Goal: Communication & Community: Ask a question

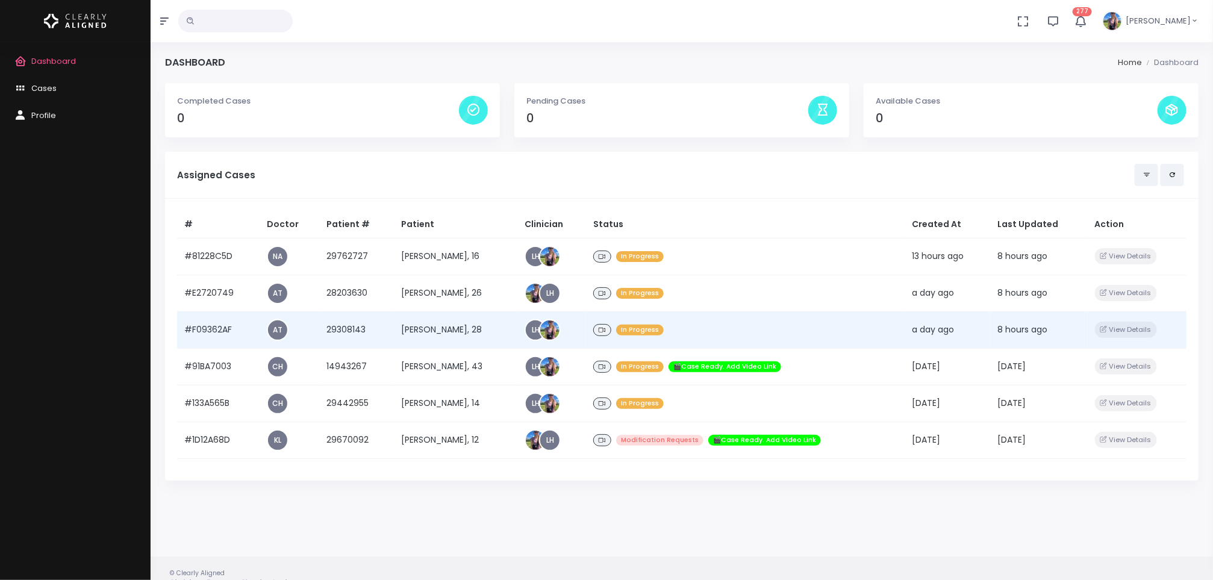
click at [408, 329] on td "[PERSON_NAME], 28" at bounding box center [455, 329] width 123 height 37
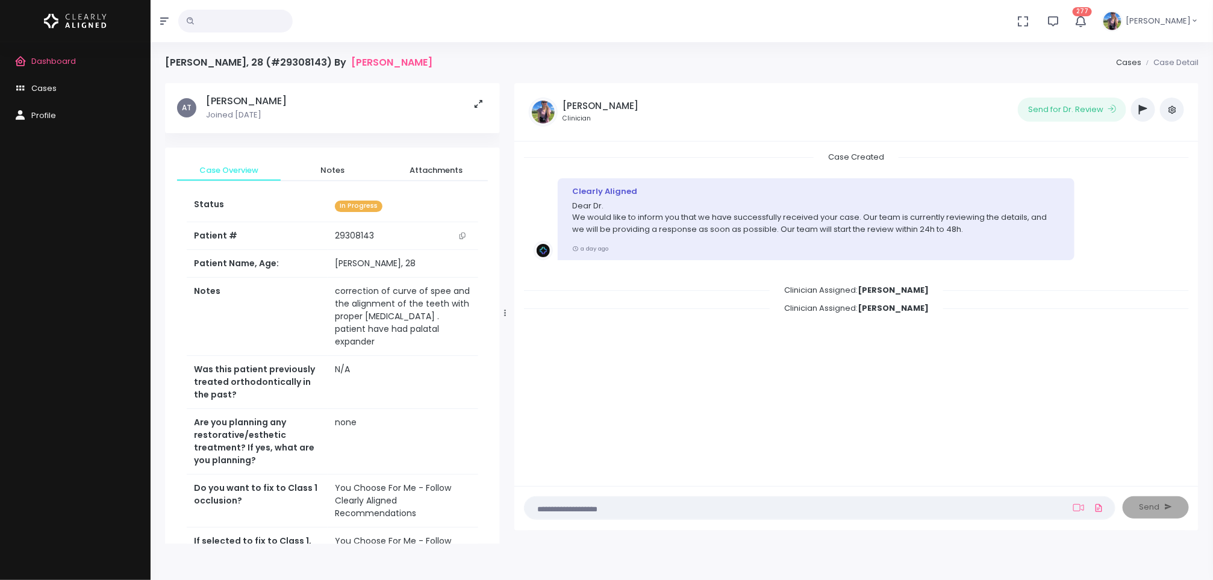
click at [468, 235] on button "scrollable content" at bounding box center [462, 235] width 17 height 13
click at [57, 61] on span "Dashboard" at bounding box center [53, 60] width 45 height 11
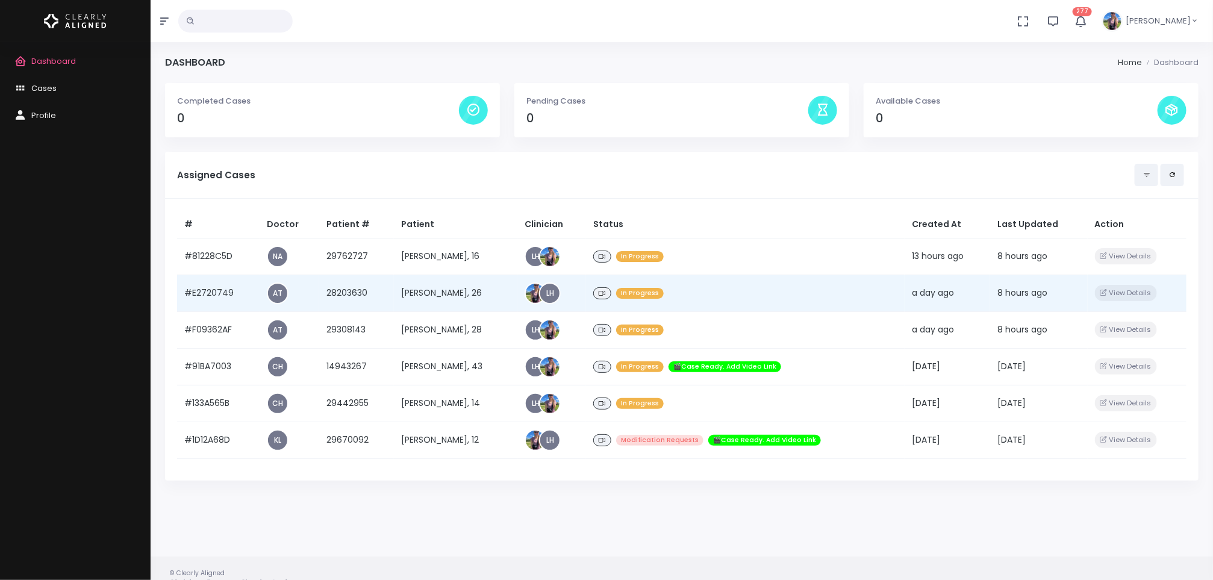
click at [452, 291] on td "[PERSON_NAME], 26" at bounding box center [455, 293] width 123 height 37
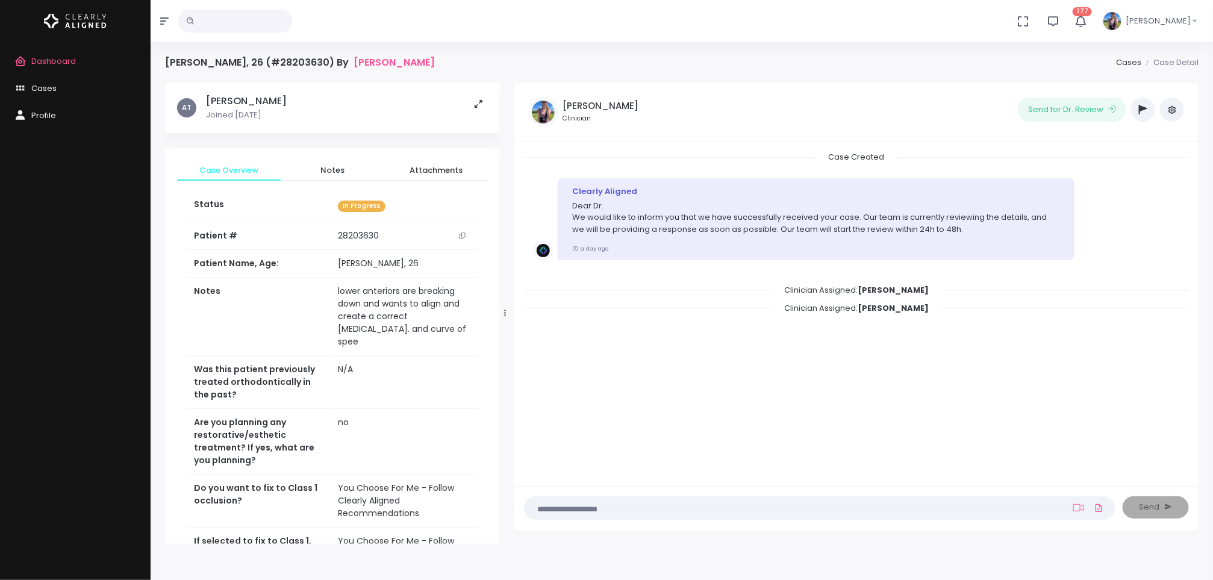
click at [463, 240] on button "scrollable content" at bounding box center [462, 235] width 17 height 13
click at [58, 60] on span "Dashboard" at bounding box center [53, 60] width 45 height 11
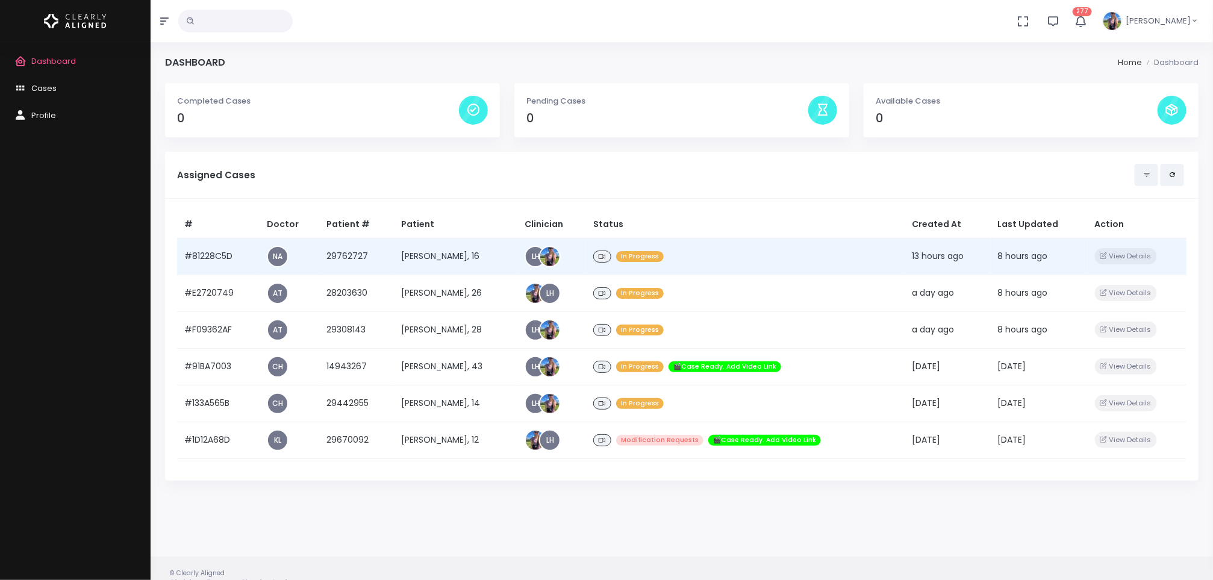
click at [461, 253] on td "[PERSON_NAME], 16" at bounding box center [455, 256] width 123 height 37
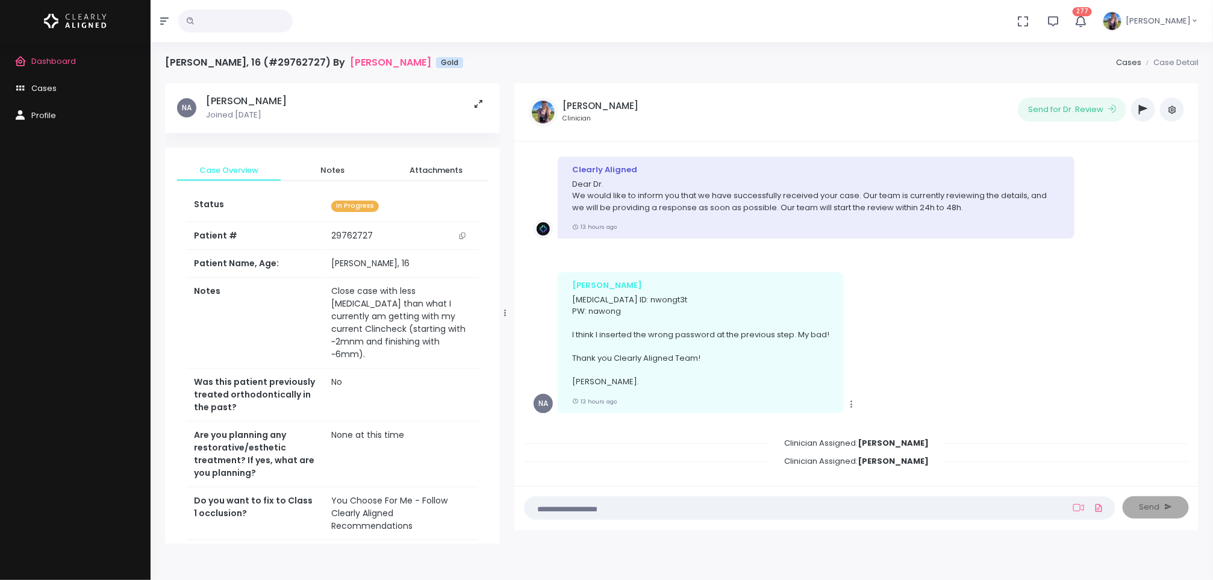
scroll to position [96, 0]
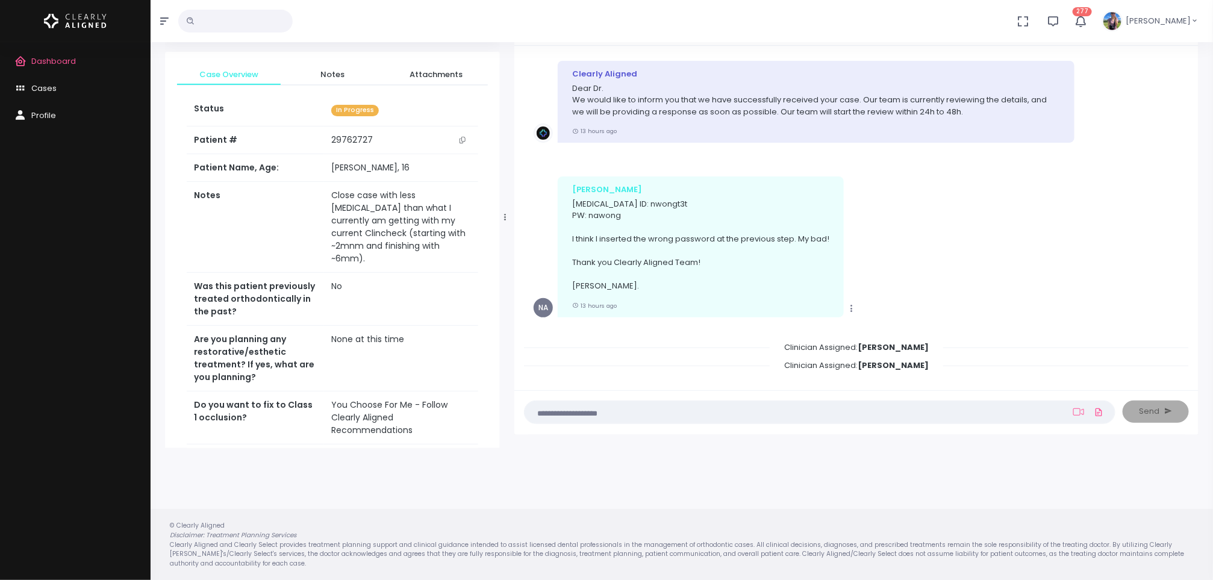
click at [468, 139] on button "scrollable content" at bounding box center [462, 140] width 17 height 13
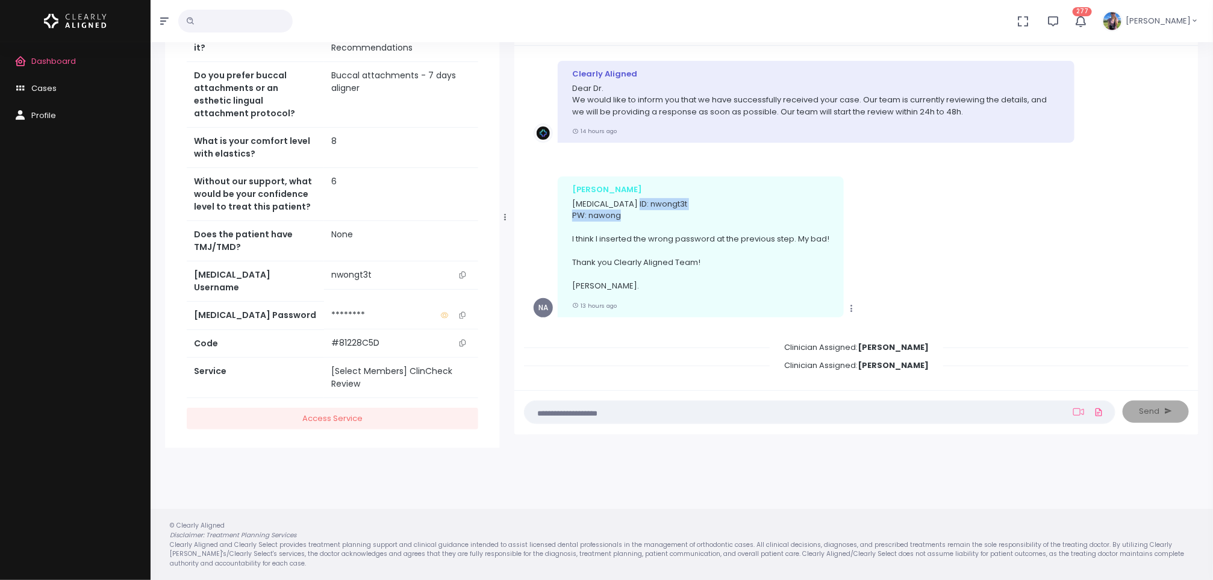
drag, startPoint x: 620, startPoint y: 217, endPoint x: 623, endPoint y: 204, distance: 13.2
click at [623, 204] on p "[MEDICAL_DATA] ID: nwongt3t PW: nawong I think I inserted the wrong password at…" at bounding box center [700, 245] width 257 height 94
copy p "nwongt3t PW: nawong"
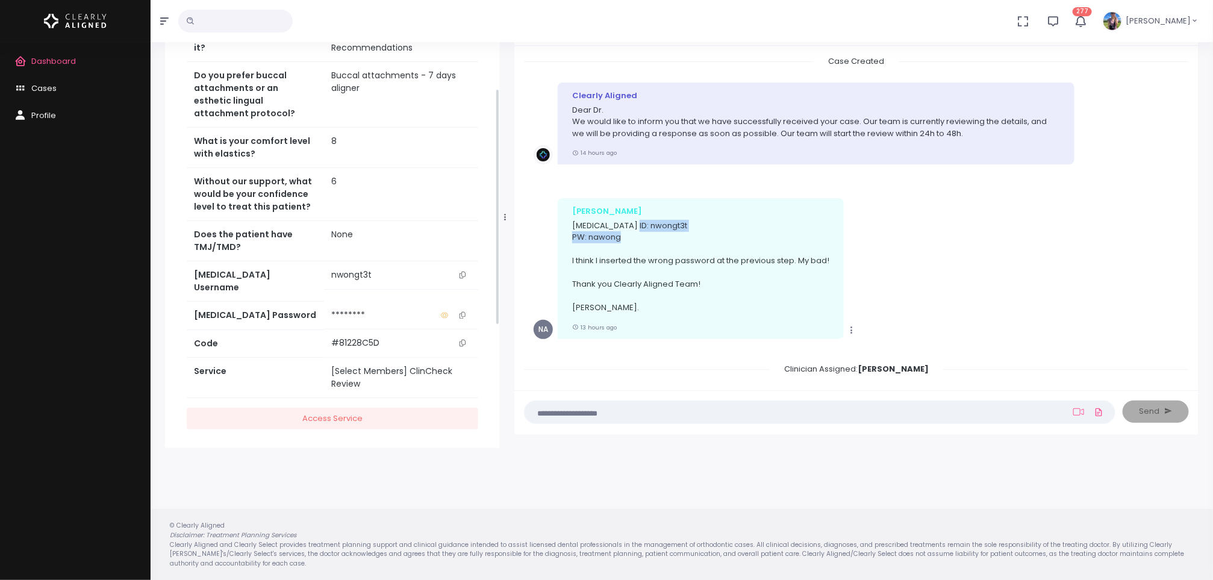
scroll to position [0, 0]
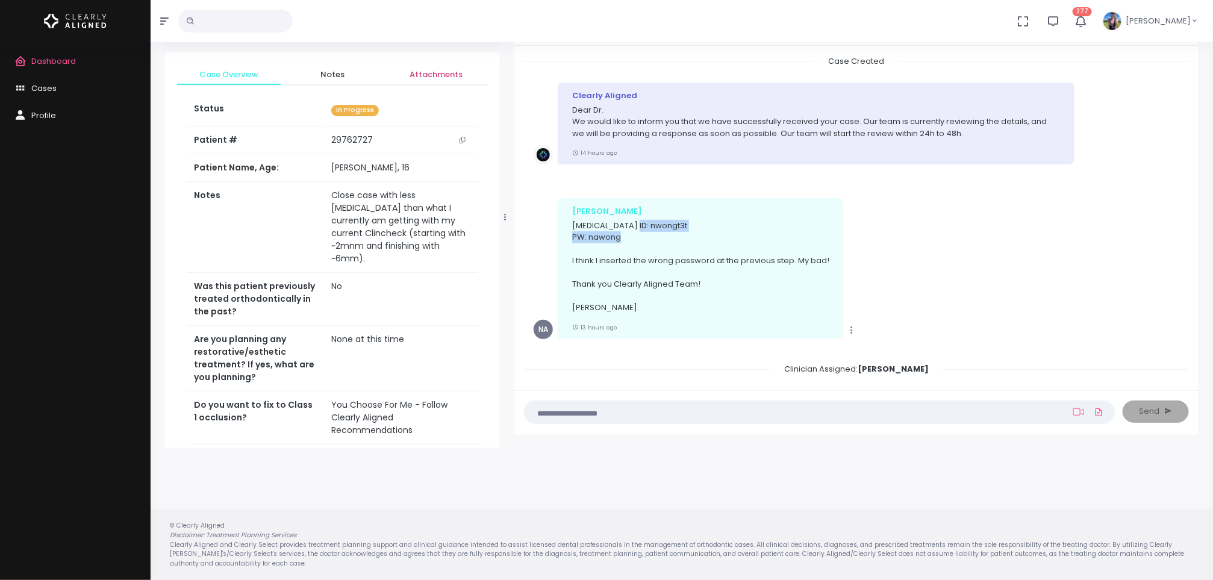
click at [447, 74] on span "Attachments" at bounding box center [436, 75] width 84 height 12
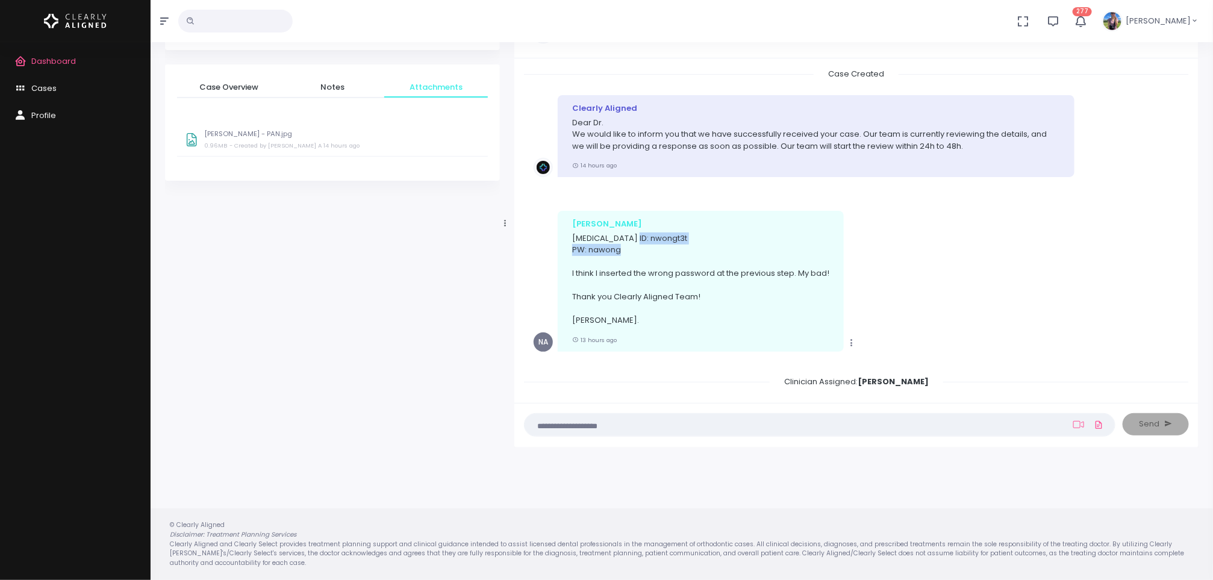
scroll to position [83, 0]
click at [276, 134] on p "[PERSON_NAME] - PAN.jpg" at bounding box center [342, 134] width 276 height 8
click at [228, 91] on span "Case Overview" at bounding box center [229, 87] width 84 height 12
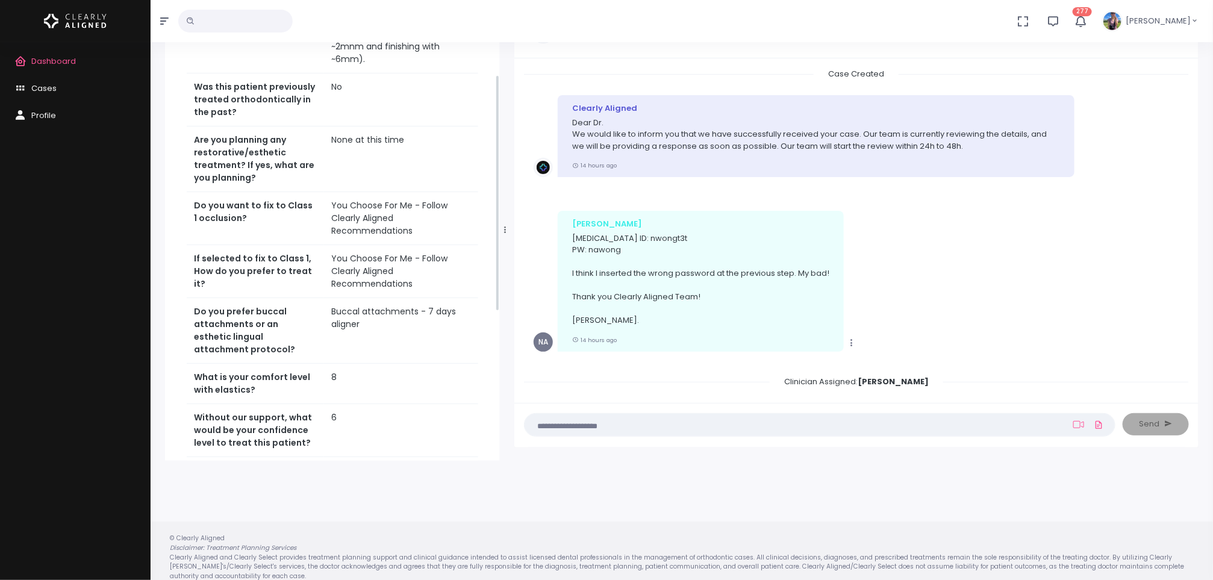
scroll to position [0, 0]
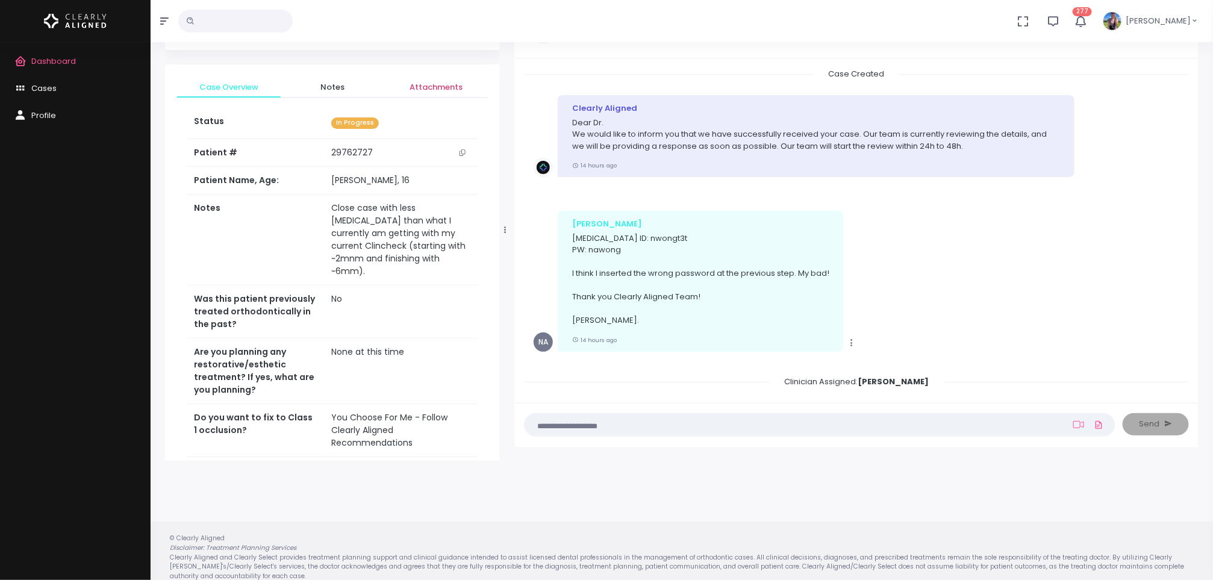
click at [426, 79] on link "Attachments" at bounding box center [436, 87] width 104 height 22
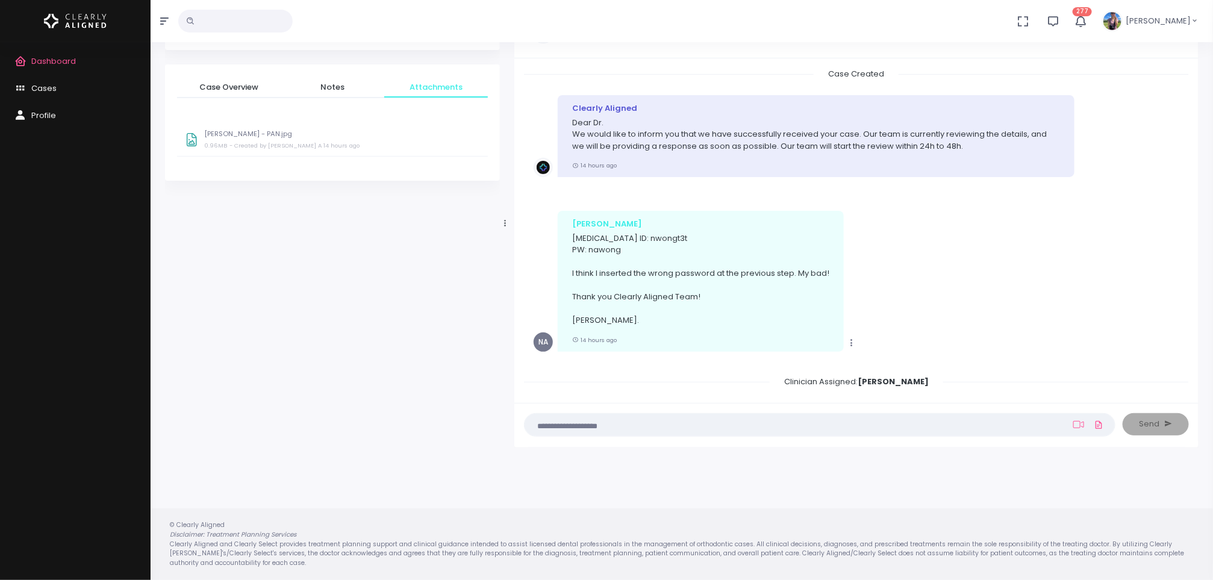
click at [233, 139] on div "[PERSON_NAME] - PAN.jpg 0.96MB - Created by [PERSON_NAME] A 14 hours ago" at bounding box center [342, 141] width 276 height 23
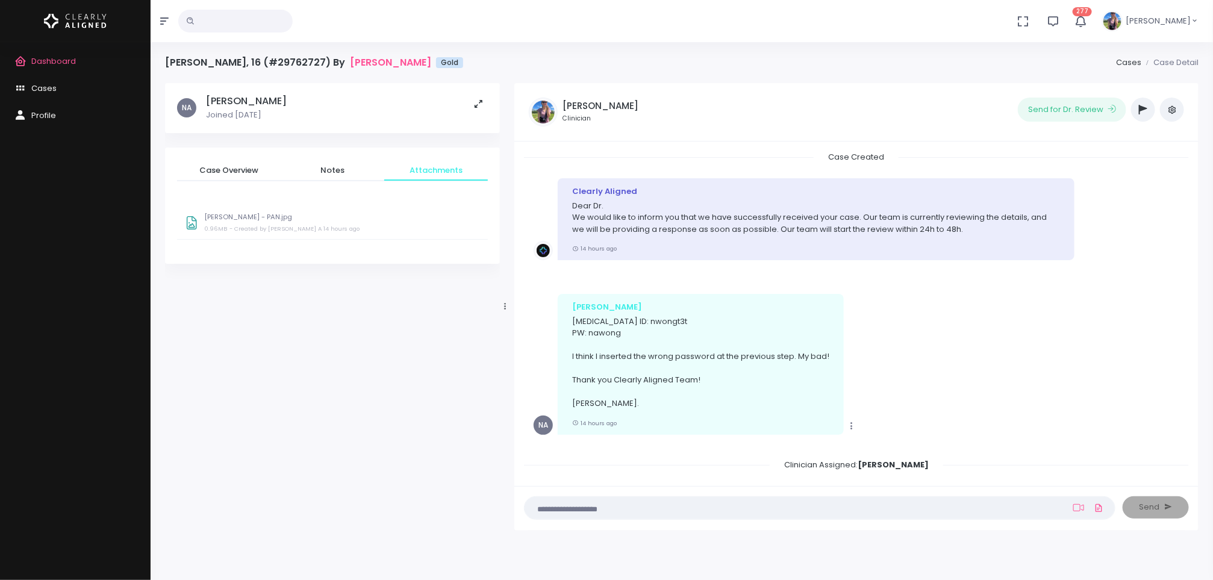
click at [1142, 110] on icon "button" at bounding box center [1143, 110] width 8 height 10
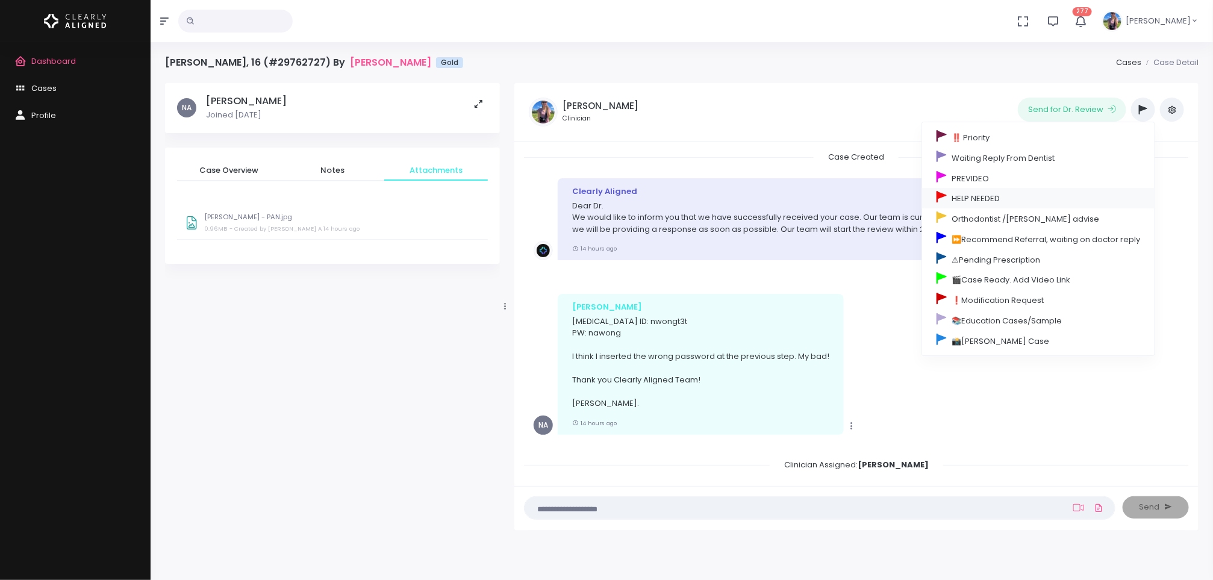
click at [999, 205] on link "HELP NEEDED" at bounding box center [1038, 198] width 232 height 20
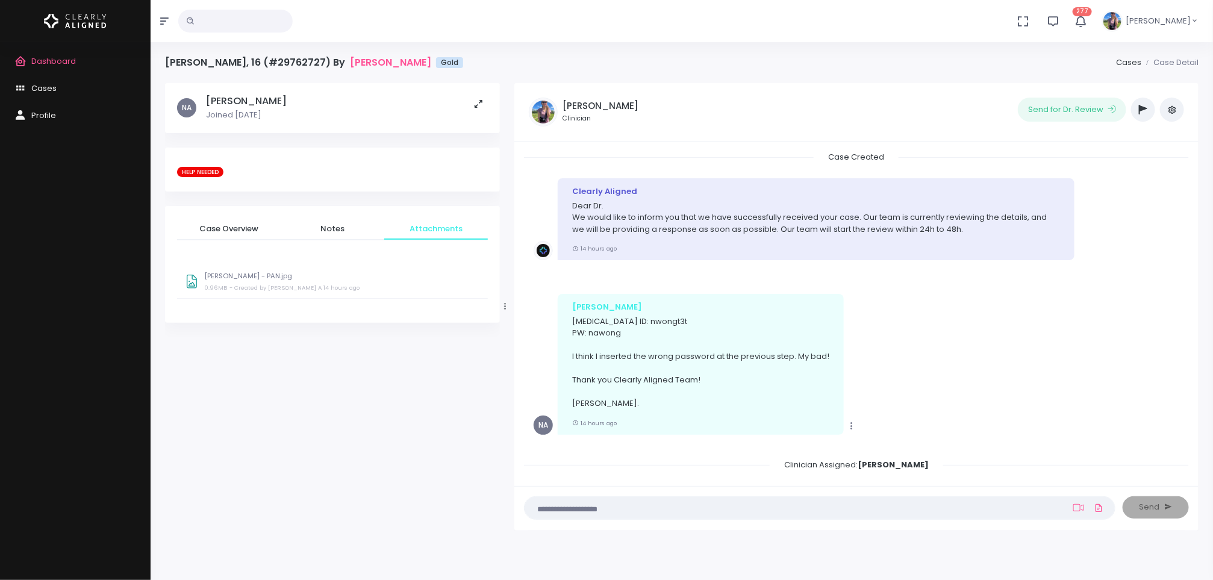
click at [773, 512] on textarea at bounding box center [796, 507] width 529 height 13
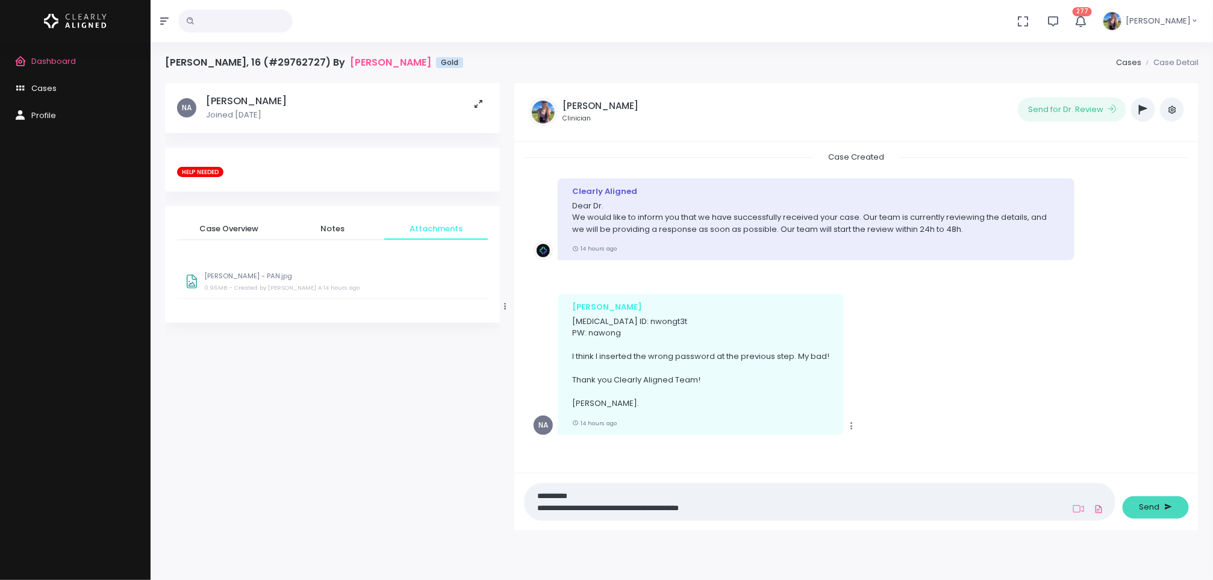
type textarea "**********"
click at [1158, 514] on button "Send" at bounding box center [1155, 507] width 66 height 22
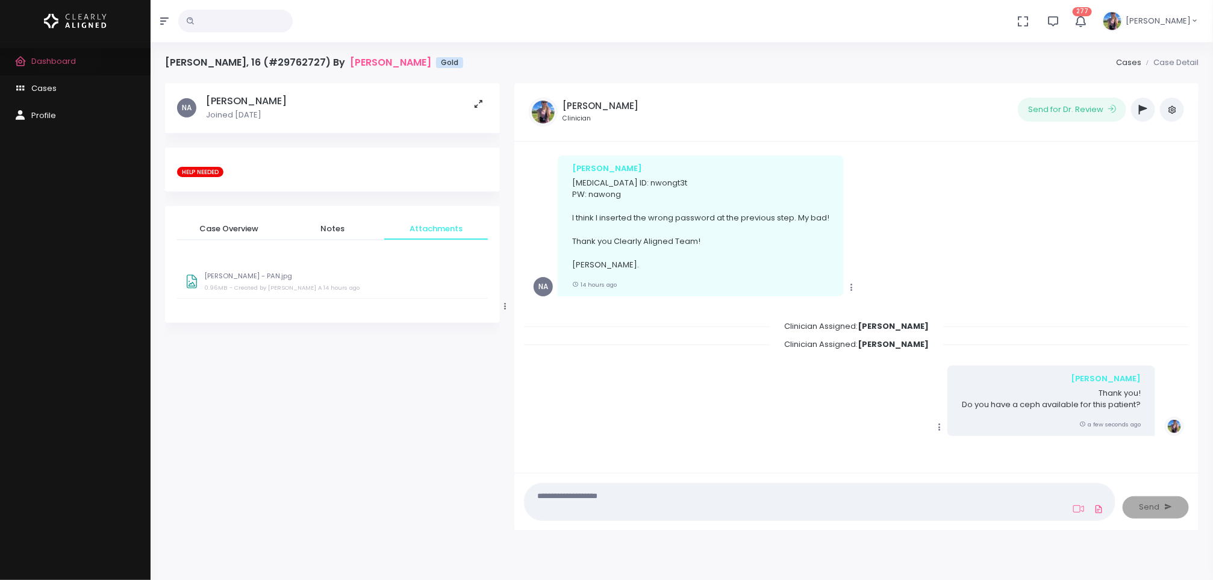
click at [67, 58] on span "Dashboard" at bounding box center [53, 60] width 45 height 11
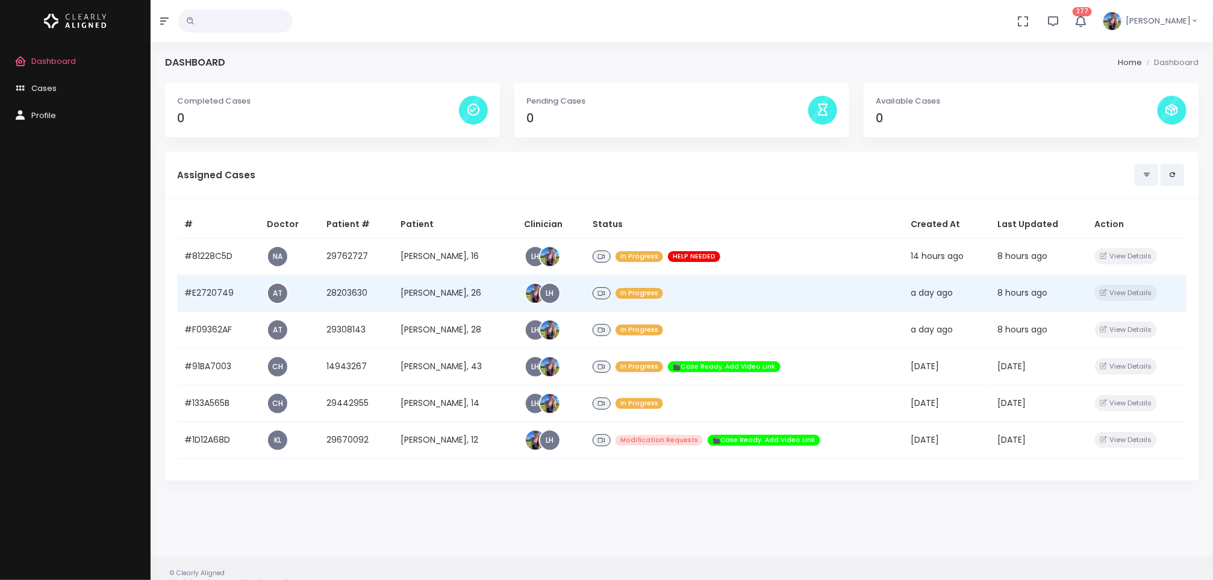
click at [429, 291] on td "[PERSON_NAME], 26" at bounding box center [455, 293] width 123 height 37
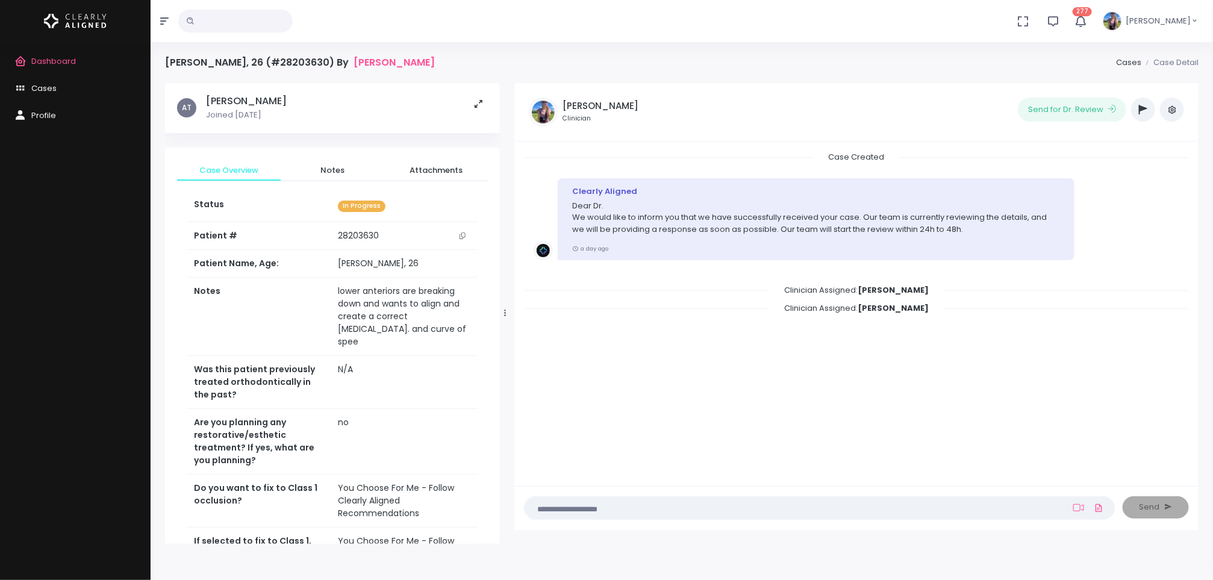
scroll to position [410, 0]
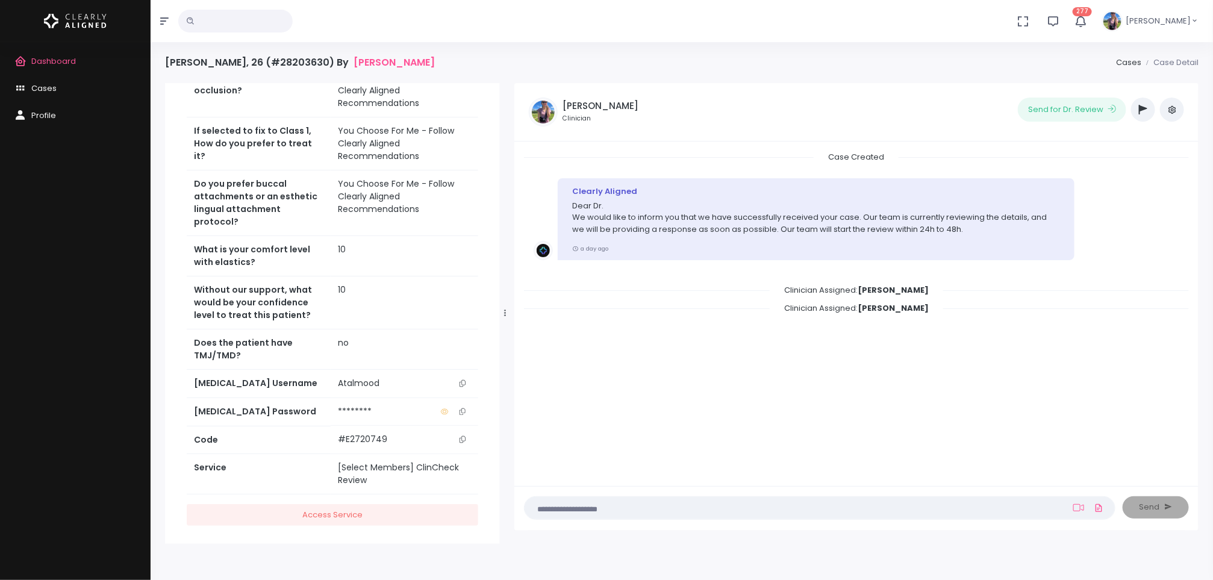
click at [463, 380] on icon "scrollable content" at bounding box center [462, 383] width 6 height 7
